Goal: Find specific page/section: Find specific page/section

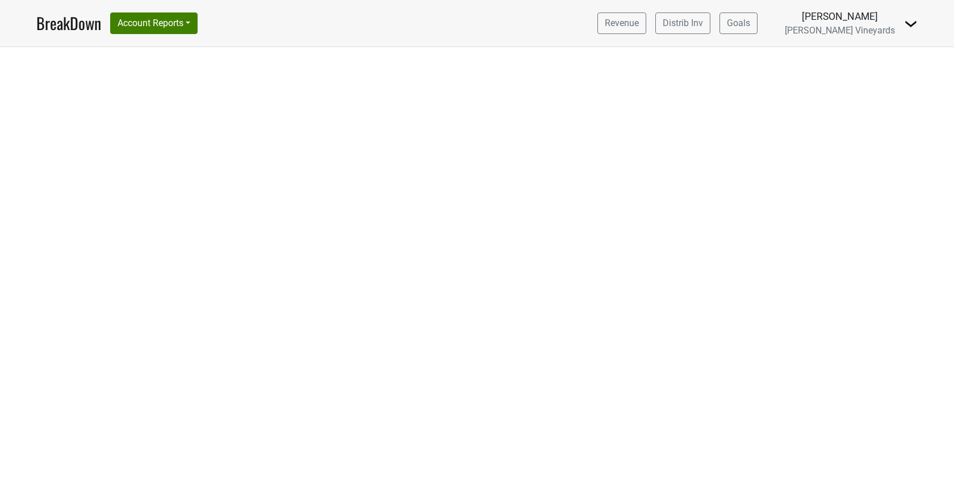
select select "CA"
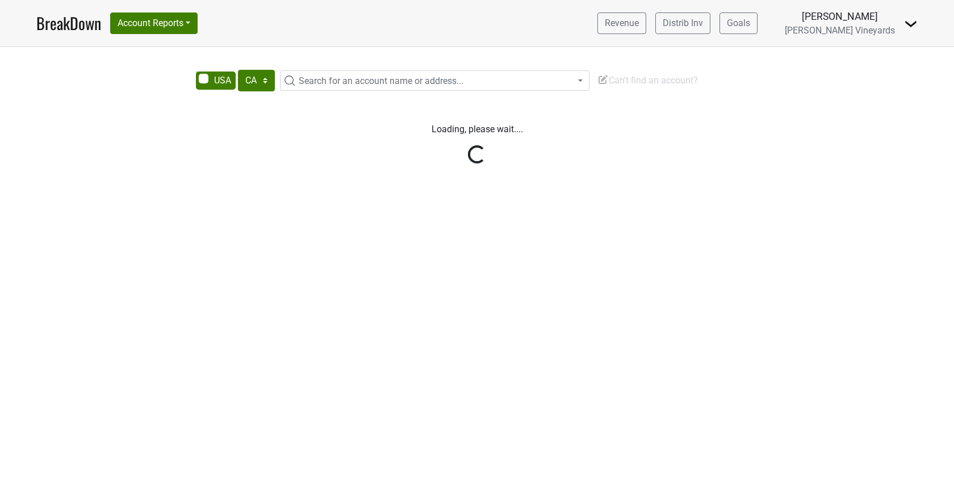
select select "CA"
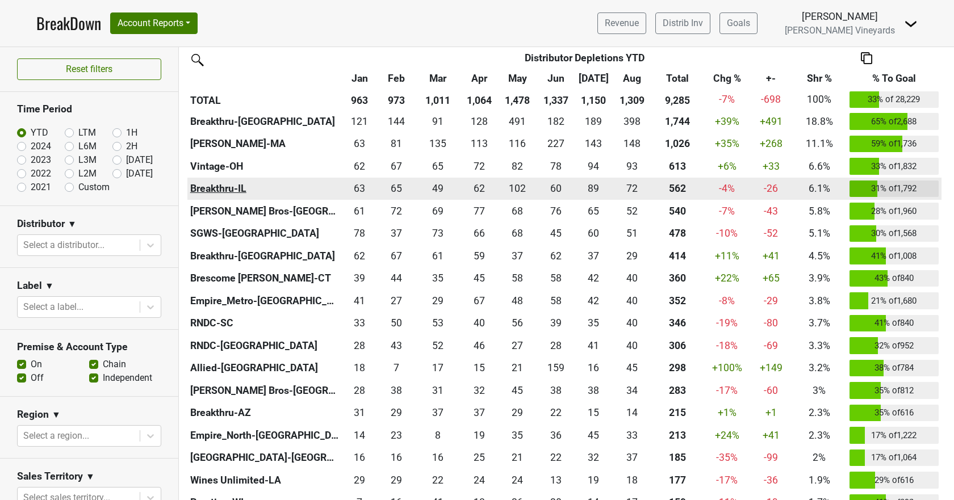
scroll to position [114, 0]
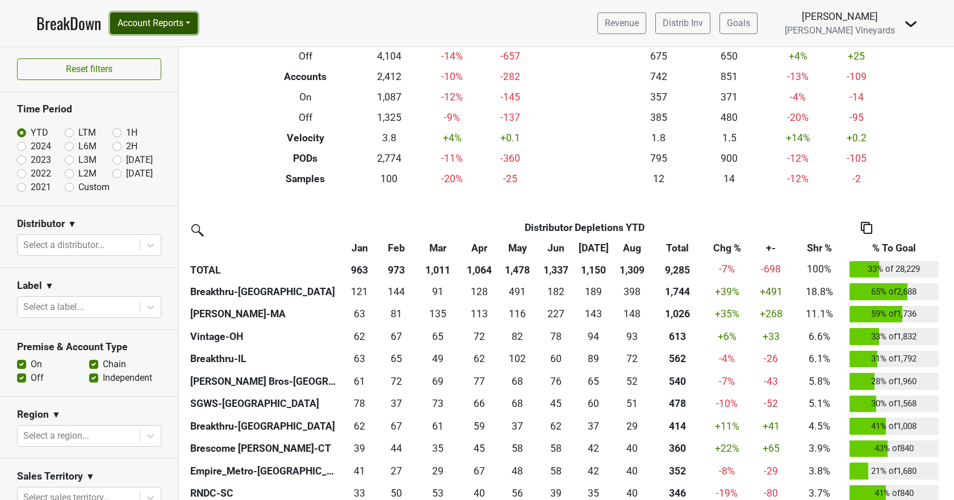
click at [156, 18] on button "Account Reports" at bounding box center [153, 23] width 87 height 22
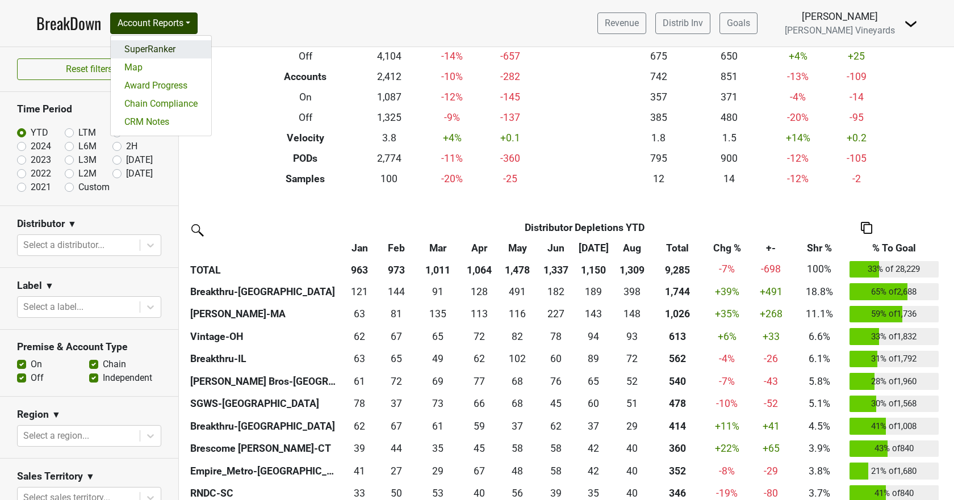
click at [153, 47] on link "SuperRanker" at bounding box center [161, 49] width 100 height 18
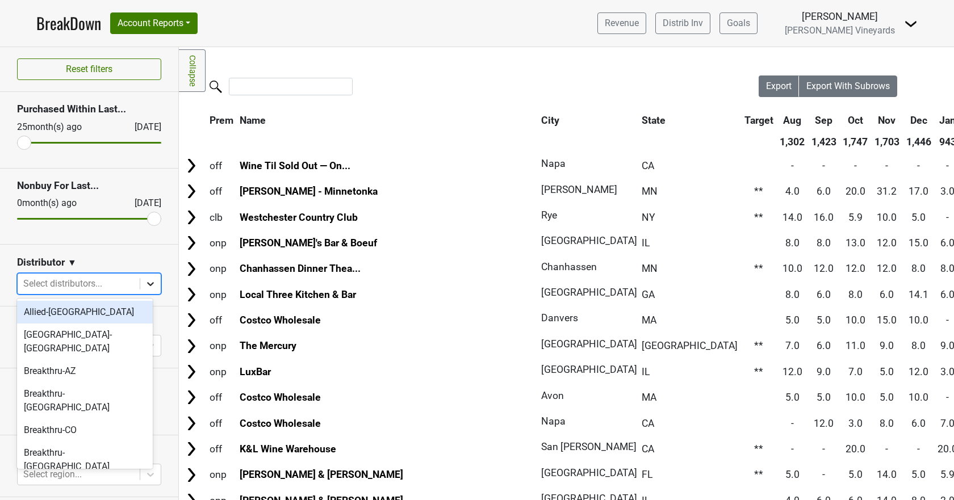
click at [149, 285] on div at bounding box center [150, 284] width 20 height 20
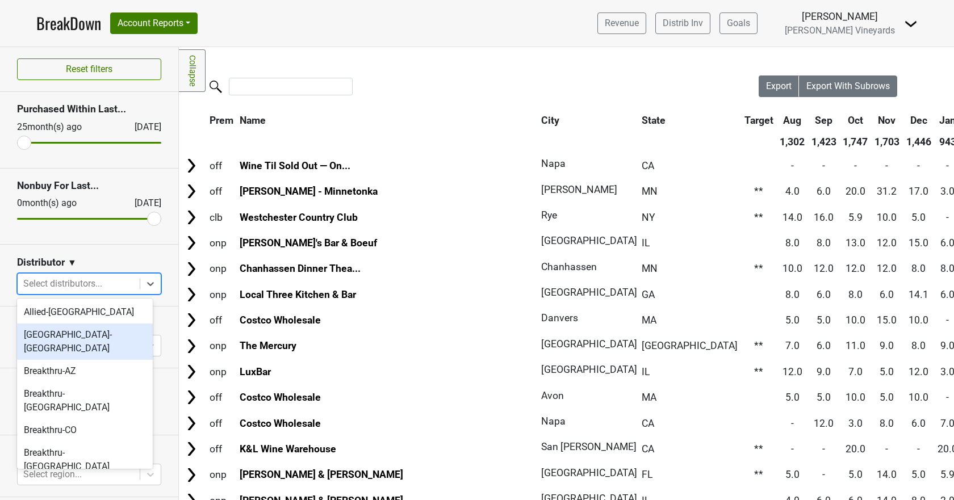
scroll to position [341, 0]
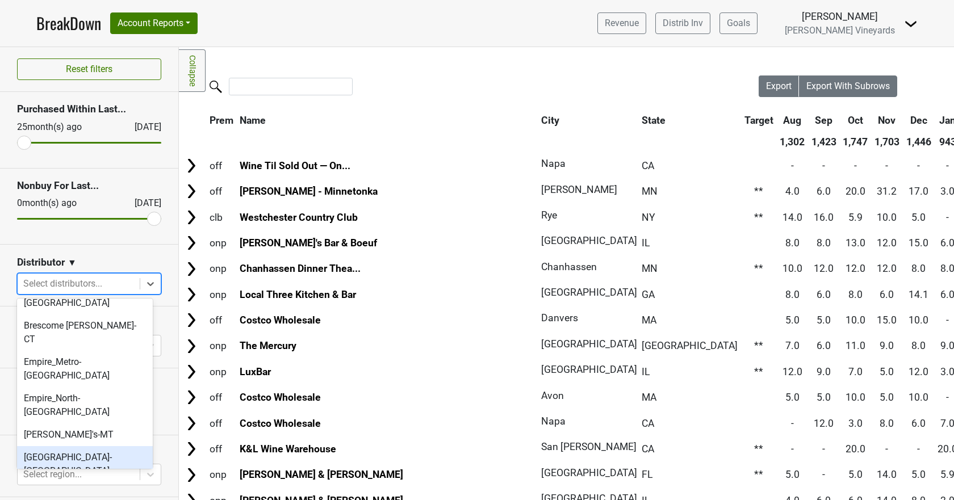
click at [97, 446] on div "Great Lakes-MI" at bounding box center [85, 464] width 136 height 36
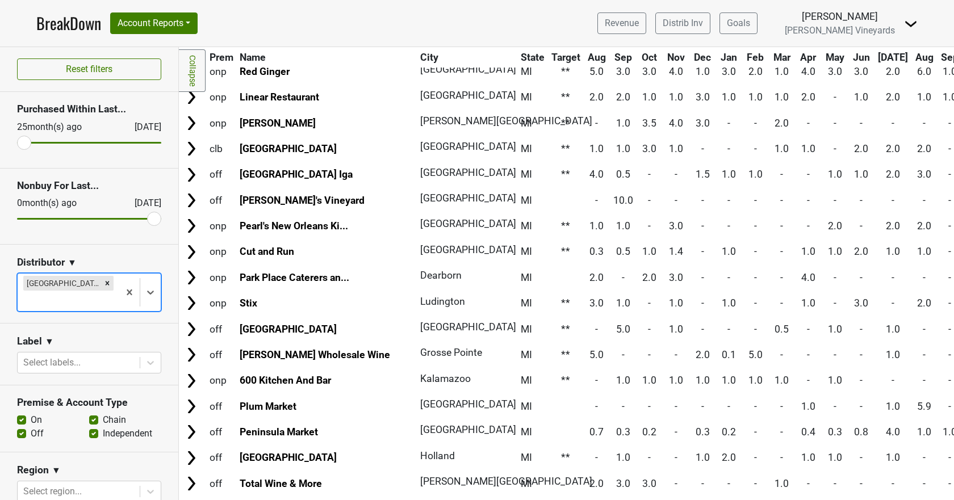
scroll to position [0, 0]
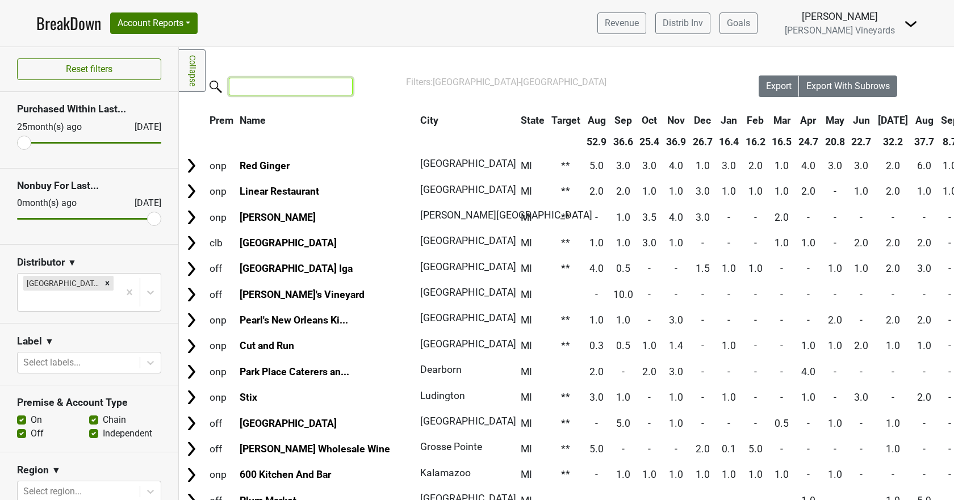
click at [252, 83] on input "search" at bounding box center [291, 87] width 124 height 18
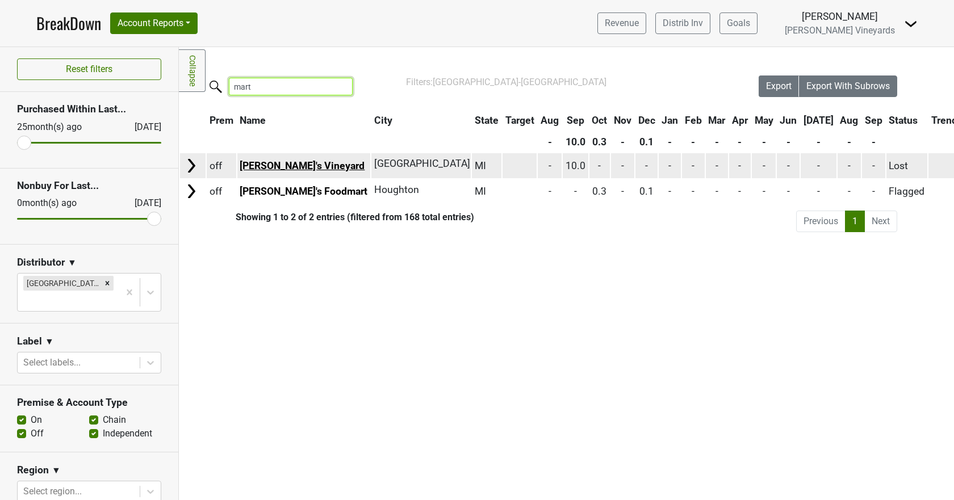
type input "mart"
click at [279, 165] on link "[PERSON_NAME]'s Vineyard" at bounding box center [302, 165] width 125 height 11
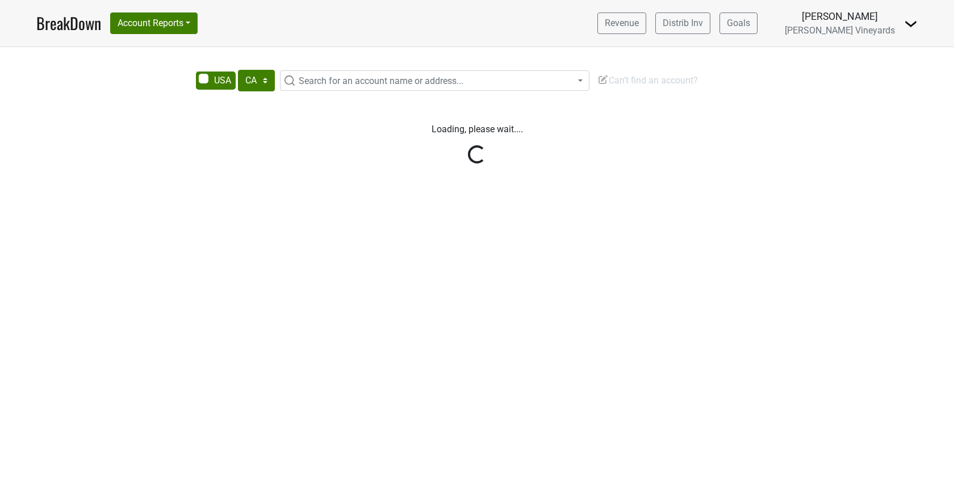
select select "CA"
